Goal: Task Accomplishment & Management: Manage account settings

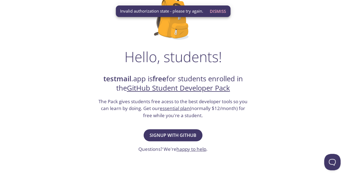
scroll to position [52, 0]
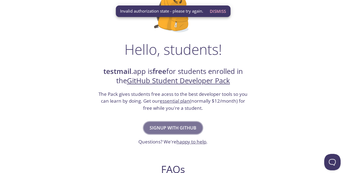
click at [181, 128] on span "Signup with GitHub" at bounding box center [173, 128] width 47 height 8
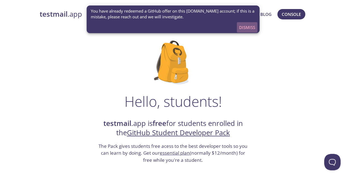
click at [244, 27] on span "Dismiss" at bounding box center [247, 27] width 16 height 7
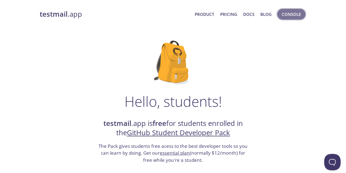
click at [282, 16] on span "Console" at bounding box center [291, 14] width 19 height 7
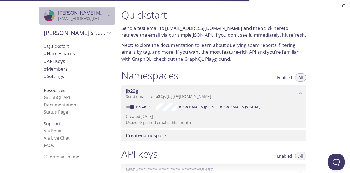
click at [88, 21] on p "[EMAIL_ADDRESS][DOMAIN_NAME]" at bounding box center [82, 18] width 48 height 5
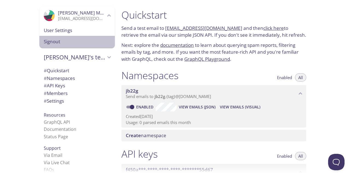
click at [63, 40] on span "Signout" at bounding box center [77, 41] width 67 height 7
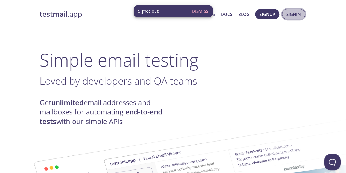
click at [291, 16] on span "Signin" at bounding box center [294, 14] width 15 height 7
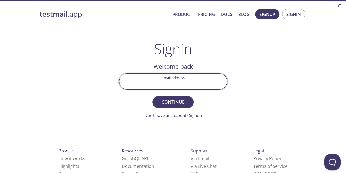
click at [207, 79] on input "Email Address" at bounding box center [173, 82] width 108 height 16
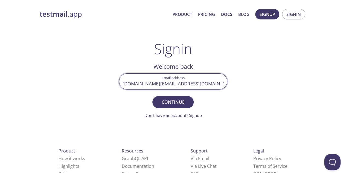
type input "muzakie.id@gmail.com"
click at [152, 96] on button "Continue" at bounding box center [172, 102] width 41 height 12
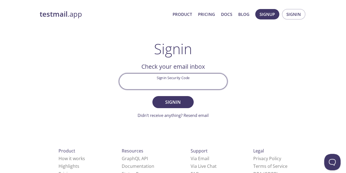
click at [155, 82] on input "Signin Security Code" at bounding box center [173, 82] width 108 height 16
paste input "VGX1N2W"
type input "VGX1N2W"
click at [152, 96] on button "Signin" at bounding box center [172, 102] width 41 height 12
